Goal: Information Seeking & Learning: Check status

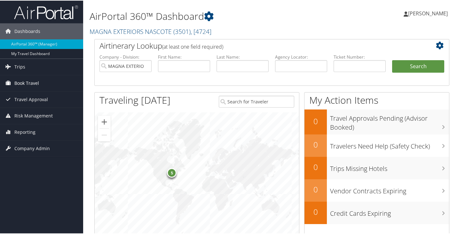
click at [23, 81] on span "Book Travel" at bounding box center [26, 83] width 25 height 16
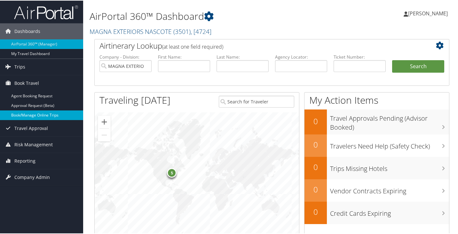
click at [43, 112] on link "Book/Manage Online Trips" at bounding box center [41, 115] width 83 height 10
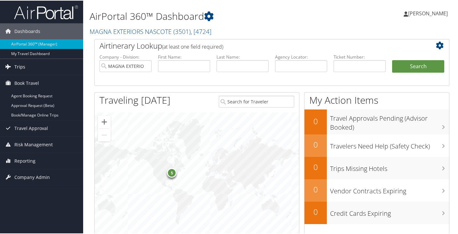
click at [14, 64] on span "Trips" at bounding box center [19, 66] width 11 height 16
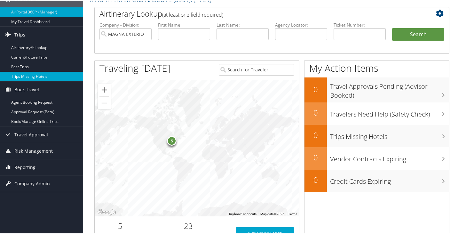
scroll to position [64, 0]
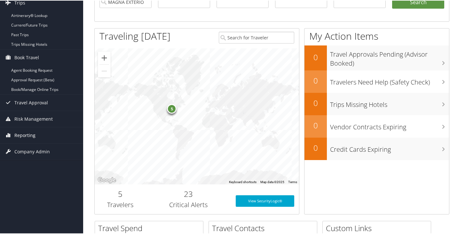
click at [7, 135] on icon at bounding box center [8, 135] width 10 height 10
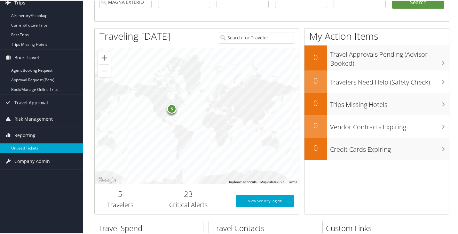
click at [13, 145] on link "Unused Tickets" at bounding box center [41, 148] width 83 height 10
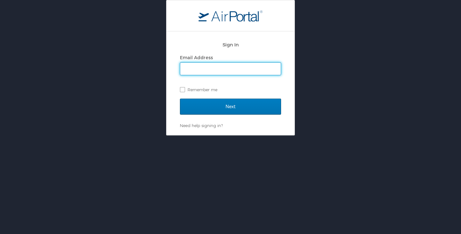
click at [199, 63] on input "Email Address" at bounding box center [230, 69] width 100 height 12
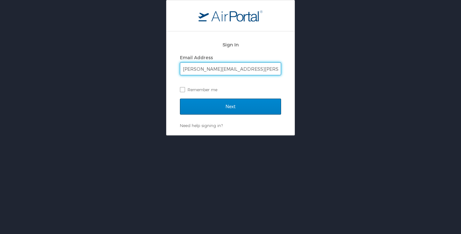
type input "bonnie.foppe@magna.com"
click at [221, 107] on input "Next" at bounding box center [230, 107] width 101 height 16
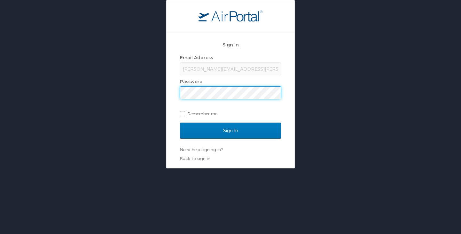
click at [180, 123] on input "Sign In" at bounding box center [230, 131] width 101 height 16
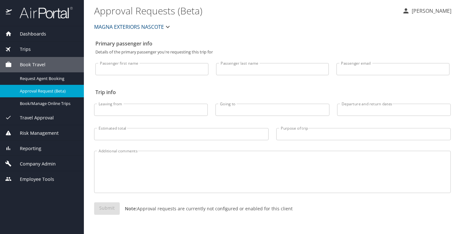
select select "US"
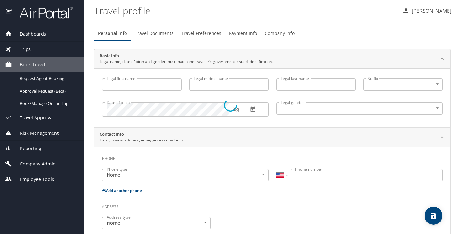
click at [133, 67] on div at bounding box center [230, 105] width 461 height 257
type input "[PERSON_NAME]"
type input "[DEMOGRAPHIC_DATA]"
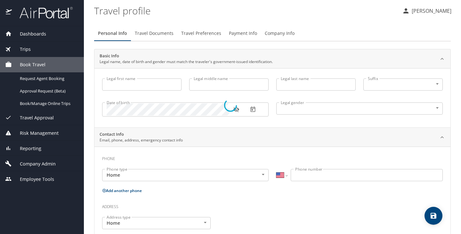
select select "US"
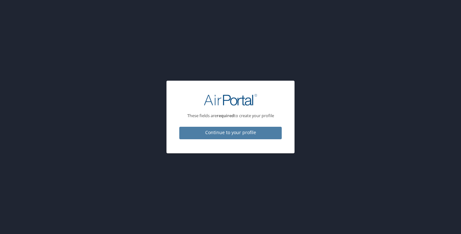
click at [230, 131] on span "Continue to your profile" at bounding box center [230, 133] width 92 height 8
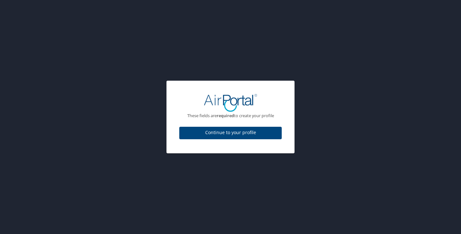
click at [101, 138] on div at bounding box center [230, 105] width 461 height 257
select select "US"
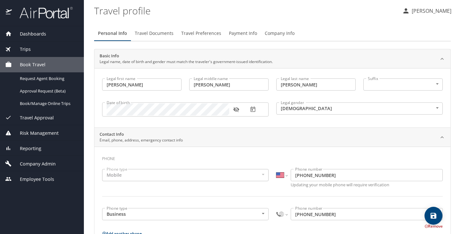
click at [123, 83] on input "Bonnie" at bounding box center [141, 84] width 79 height 12
click at [22, 163] on span "Company Admin" at bounding box center [34, 163] width 44 height 7
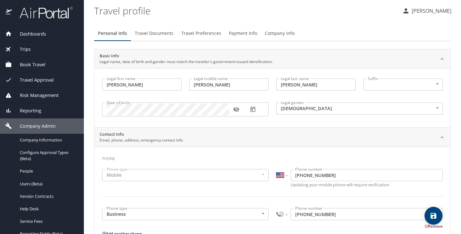
click at [7, 95] on icon at bounding box center [8, 95] width 7 height 7
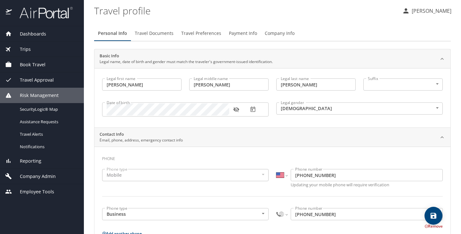
click at [5, 48] on icon at bounding box center [8, 48] width 9 height 9
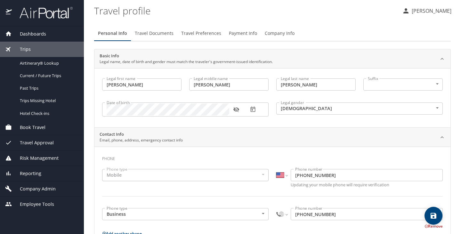
click at [8, 127] on icon at bounding box center [8, 126] width 5 height 5
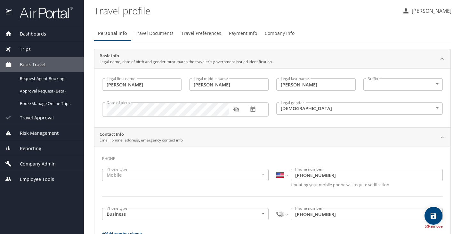
click at [8, 118] on icon at bounding box center [8, 117] width 7 height 7
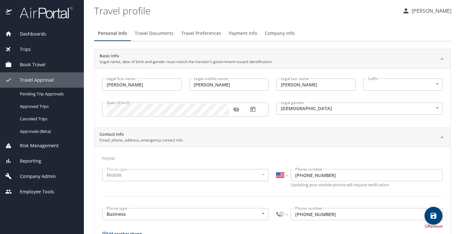
click at [7, 147] on icon at bounding box center [8, 145] width 5 height 5
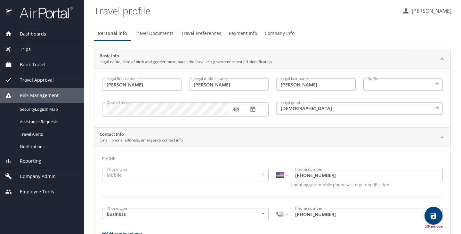
click at [22, 159] on span "Reporting" at bounding box center [26, 160] width 29 height 7
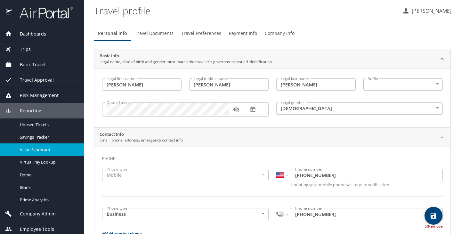
scroll to position [3, 0]
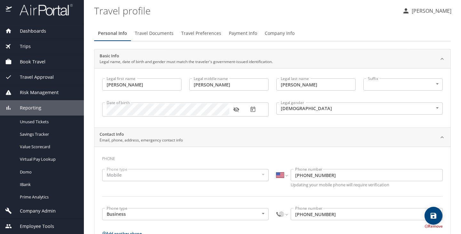
click at [26, 211] on span "Company Admin" at bounding box center [34, 210] width 44 height 7
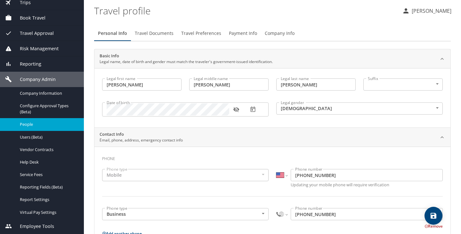
scroll to position [0, 0]
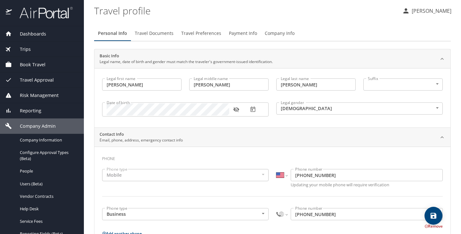
click at [7, 49] on icon at bounding box center [8, 49] width 8 height 8
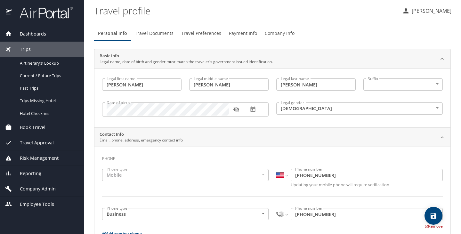
click at [9, 33] on icon at bounding box center [8, 33] width 5 height 5
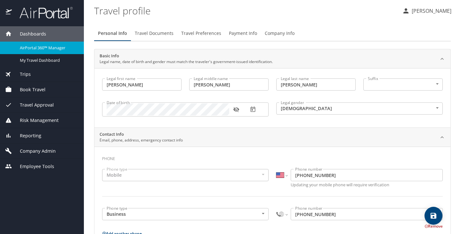
click at [8, 73] on icon at bounding box center [8, 74] width 8 height 8
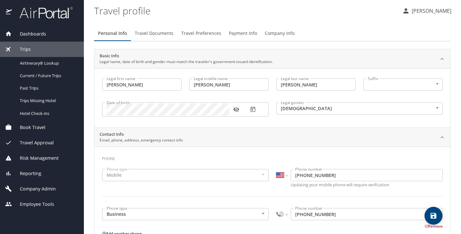
click at [9, 142] on icon at bounding box center [8, 142] width 7 height 7
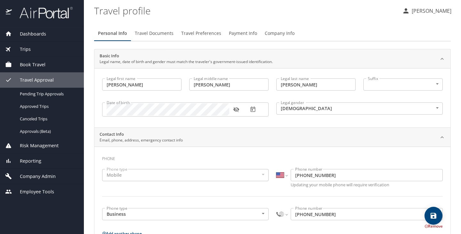
click at [7, 146] on icon at bounding box center [8, 145] width 5 height 5
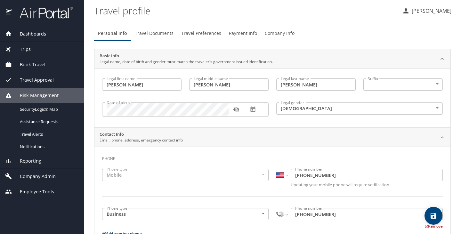
click at [7, 161] on icon at bounding box center [8, 161] width 4 height 4
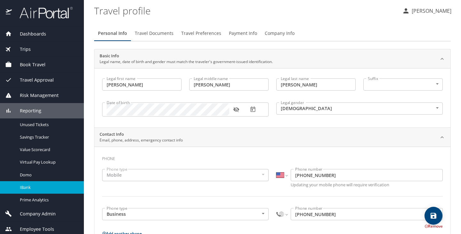
scroll to position [3, 0]
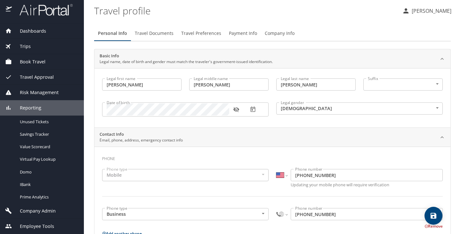
click at [7, 210] on icon at bounding box center [8, 211] width 6 height 6
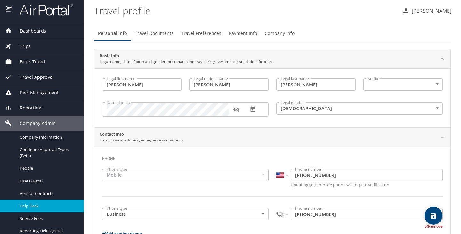
scroll to position [47, 0]
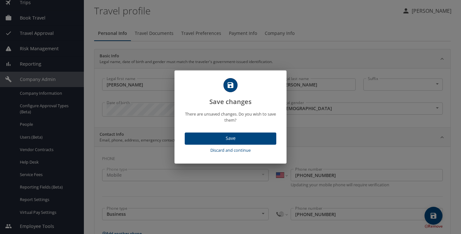
click at [219, 149] on span "Discard and continue" at bounding box center [230, 149] width 86 height 7
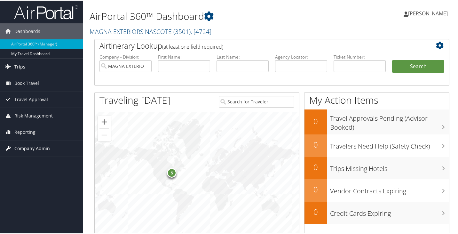
click at [9, 146] on icon at bounding box center [8, 148] width 10 height 10
click at [6, 131] on icon at bounding box center [8, 131] width 10 height 10
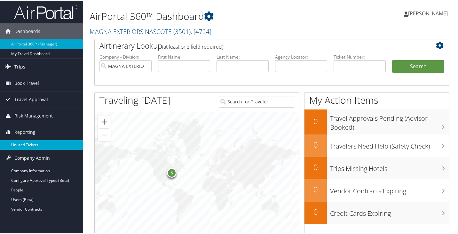
click at [15, 142] on link "Unused Tickets" at bounding box center [41, 144] width 83 height 10
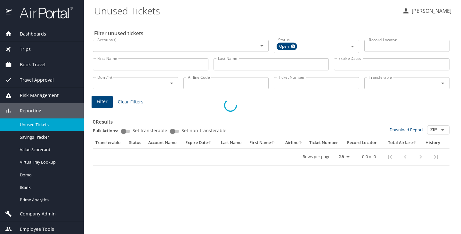
select select "US"
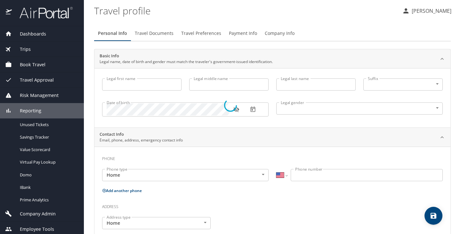
type input "[PERSON_NAME]"
type input "[DEMOGRAPHIC_DATA]"
select select "US"
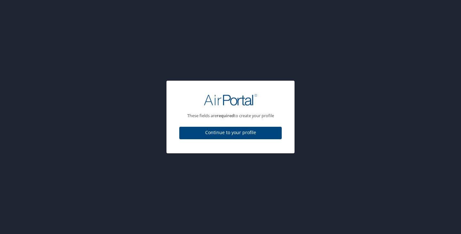
click at [289, 82] on div "These fields are required to create your profile Continue to your profile" at bounding box center [230, 117] width 128 height 72
click at [365, 70] on div "These fields are required to create your profile Continue to your profile" at bounding box center [230, 117] width 461 height 234
drag, startPoint x: 81, startPoint y: 92, endPoint x: 170, endPoint y: 23, distance: 113.4
click at [82, 90] on div "These fields are required to create your profile Continue to your profile" at bounding box center [230, 117] width 461 height 234
click at [425, 47] on div "These fields are required to create your profile Continue to your profile" at bounding box center [230, 117] width 461 height 234
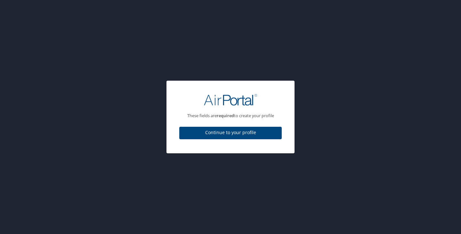
drag, startPoint x: 82, startPoint y: 72, endPoint x: 51, endPoint y: 51, distance: 37.6
click at [66, 62] on div "These fields are required to create your profile Continue to your profile" at bounding box center [230, 117] width 461 height 234
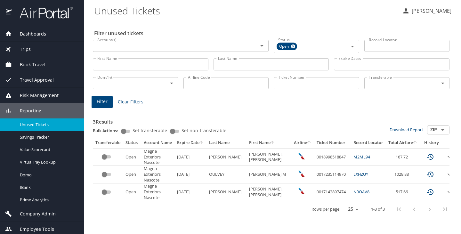
click at [191, 105] on div "3 Results Bulk Actions: Set transferable Set non-transferable Download Report Z…" at bounding box center [270, 162] width 361 height 116
click at [409, 11] on icon "button" at bounding box center [406, 11] width 8 height 8
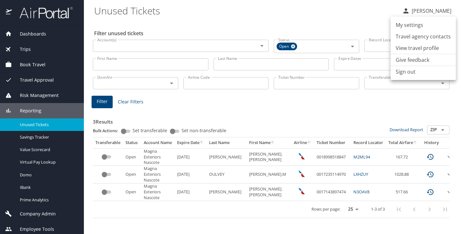
click at [191, 12] on div at bounding box center [230, 117] width 461 height 234
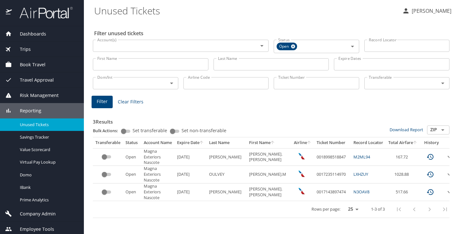
click at [8, 33] on icon at bounding box center [8, 33] width 5 height 5
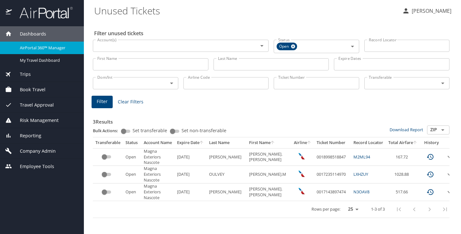
click at [28, 88] on span "Book Travel" at bounding box center [29, 89] width 34 height 7
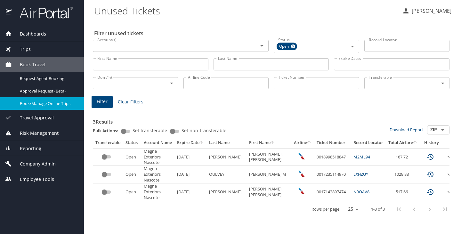
click at [32, 103] on span "Book/Manage Online Trips" at bounding box center [48, 103] width 56 height 6
click at [20, 48] on span "Trips" at bounding box center [21, 49] width 19 height 7
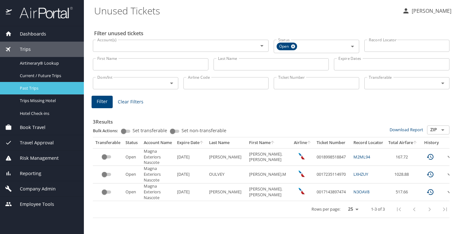
click at [26, 87] on span "Past Trips" at bounding box center [48, 88] width 56 height 6
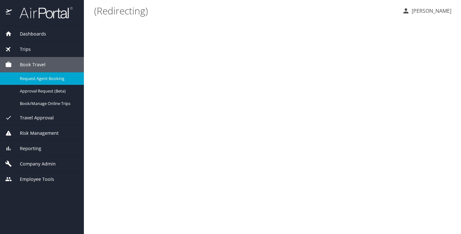
select select "US"
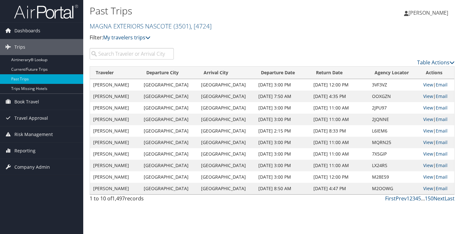
click at [102, 55] on input "search" at bounding box center [132, 54] width 84 height 12
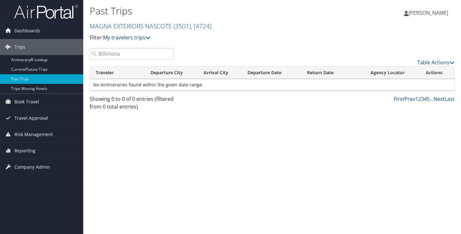
click at [109, 51] on input "Billimoria" at bounding box center [132, 54] width 84 height 12
click at [143, 122] on div "Past Trips MAGNA EXTERIORS NASCOTE ( 3501 ) , [ 4724 ] Filter: My travelers tri…" at bounding box center [271, 117] width 377 height 234
click at [148, 39] on icon at bounding box center [147, 37] width 5 height 5
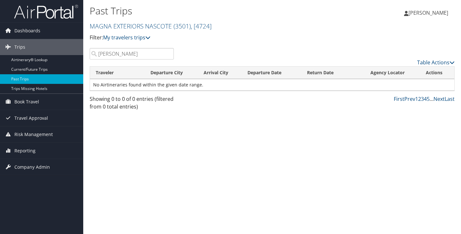
click at [123, 58] on input "[PERSON_NAME]" at bounding box center [132, 54] width 84 height 12
click at [121, 56] on input "[PERSON_NAME]" at bounding box center [132, 54] width 84 height 12
click at [228, 81] on td "No Airtineraries found within the given date range." at bounding box center [272, 85] width 364 height 12
click at [109, 57] on input "[PERSON_NAME]" at bounding box center [132, 54] width 84 height 12
click at [108, 55] on input "[PERSON_NAME]" at bounding box center [132, 54] width 84 height 12
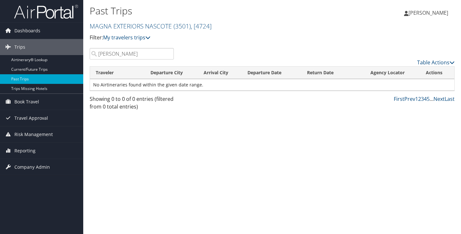
click at [107, 55] on input "[PERSON_NAME]" at bounding box center [132, 54] width 84 height 12
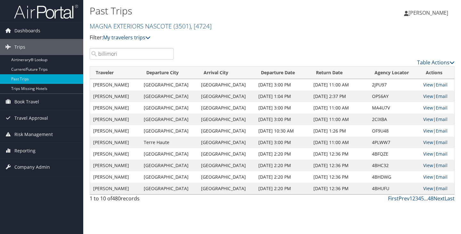
type input "billimoria"
